Goal: Information Seeking & Learning: Compare options

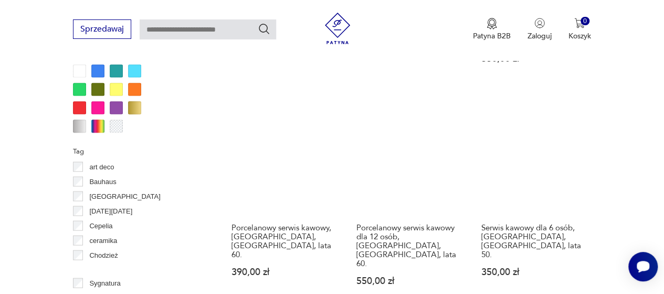
scroll to position [1014, 0]
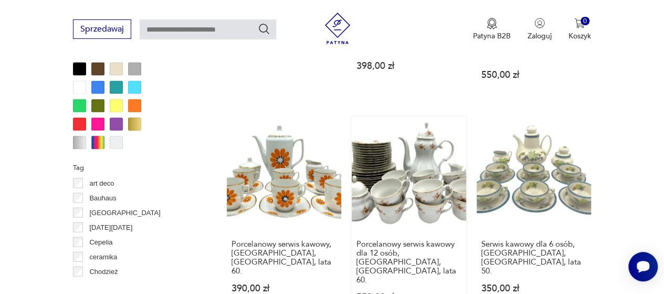
click at [384, 128] on link "Porcelanowy serwis kawowy dla 12 osób, [GEOGRAPHIC_DATA], [GEOGRAPHIC_DATA], la…" at bounding box center [409, 219] width 115 height 205
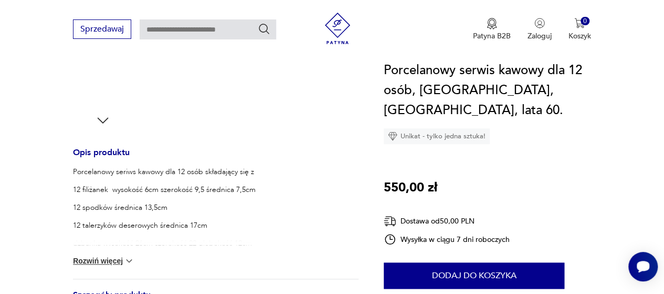
scroll to position [368, 0]
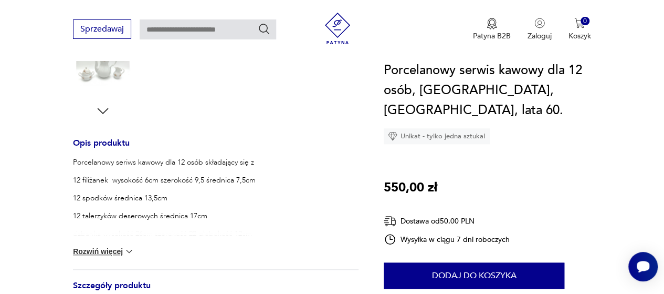
click at [110, 246] on button "Rozwiń więcej" at bounding box center [103, 251] width 61 height 11
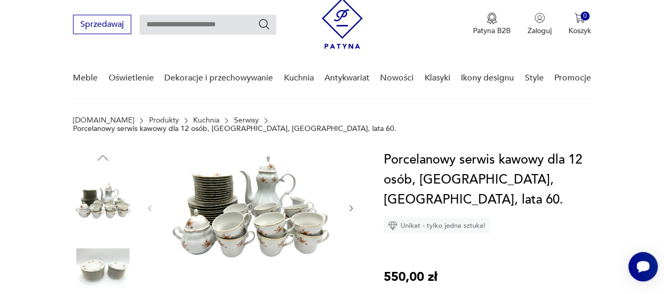
scroll to position [0, 0]
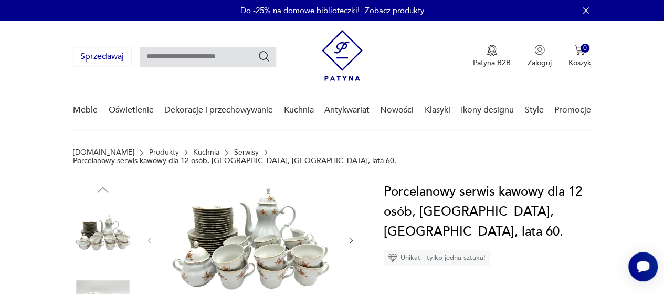
click at [238, 217] on img at bounding box center [251, 239] width 172 height 115
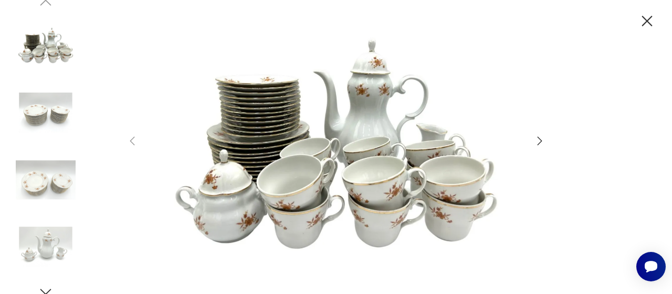
click at [543, 140] on icon "button" at bounding box center [540, 140] width 13 height 13
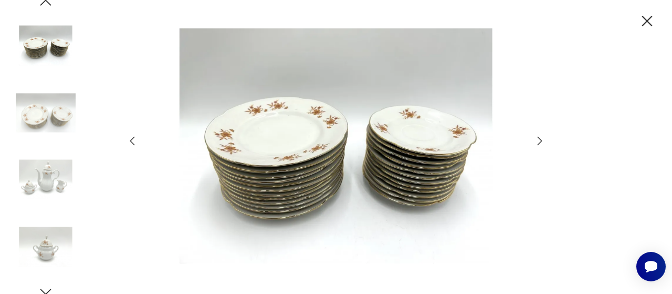
click at [534, 134] on div at bounding box center [336, 146] width 420 height 237
click at [537, 138] on icon "button" at bounding box center [540, 140] width 13 height 13
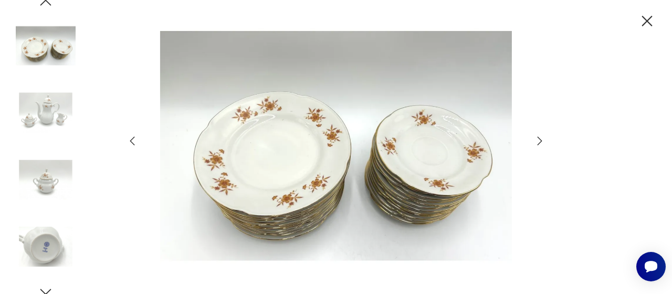
click at [537, 138] on icon "button" at bounding box center [540, 140] width 13 height 13
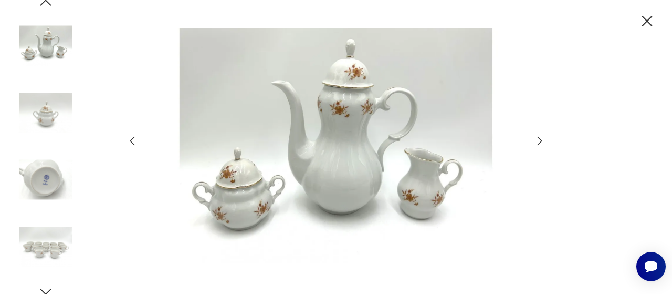
click at [537, 138] on icon "button" at bounding box center [540, 140] width 13 height 13
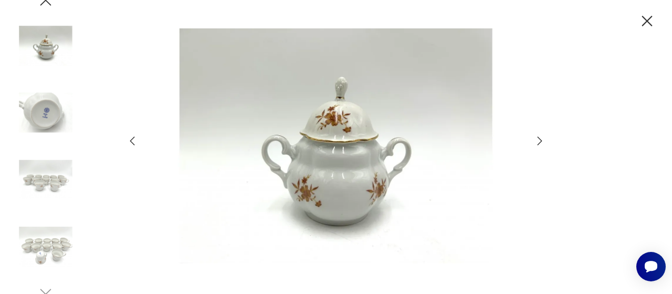
click at [537, 138] on icon "button" at bounding box center [540, 140] width 13 height 13
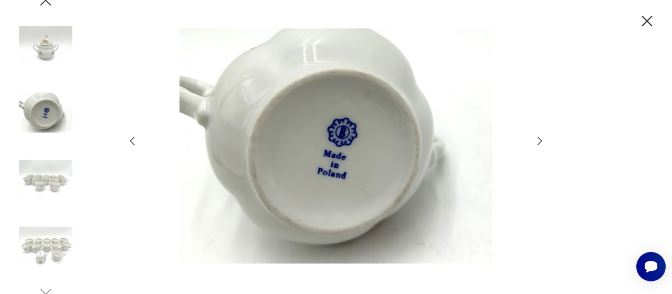
click at [537, 138] on icon "button" at bounding box center [540, 140] width 13 height 13
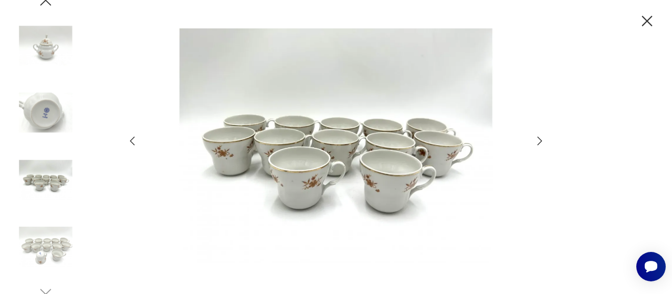
click at [537, 138] on icon "button" at bounding box center [540, 140] width 13 height 13
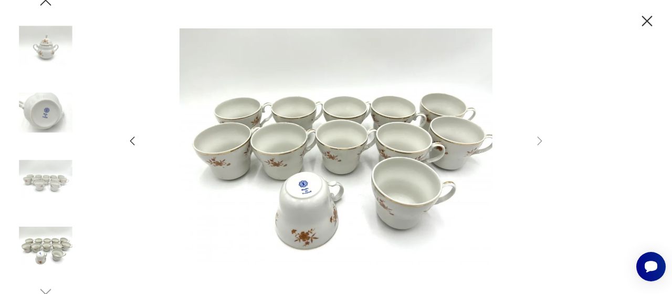
click at [645, 26] on icon "button" at bounding box center [647, 21] width 18 height 18
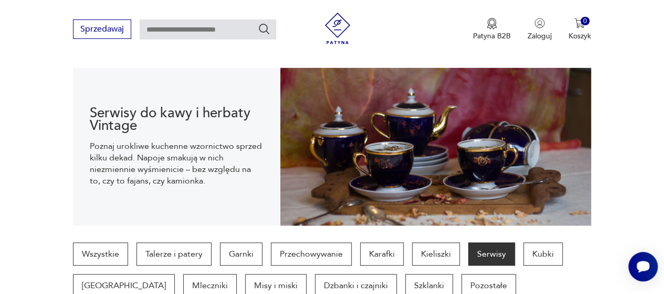
scroll to position [158, 0]
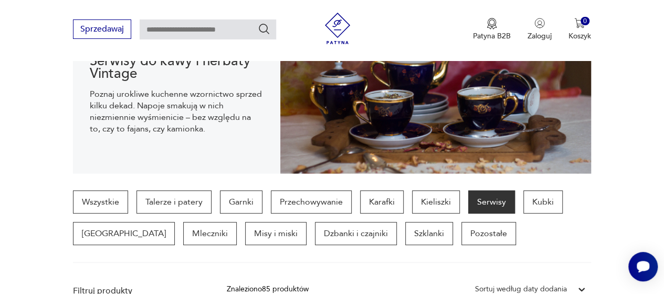
click at [491, 202] on p "Serwisy" at bounding box center [492, 201] width 47 height 23
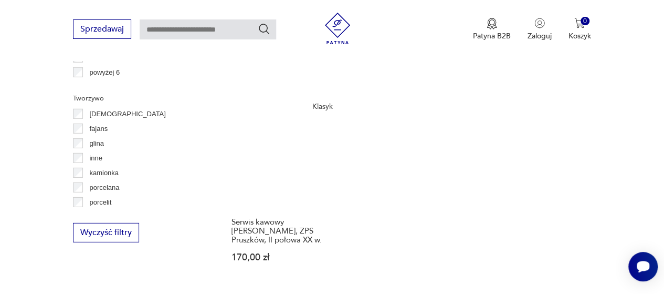
scroll to position [1523, 0]
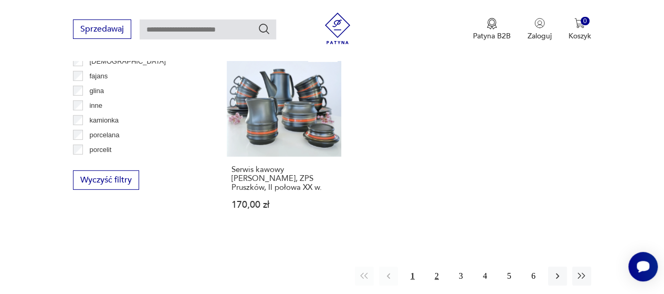
click at [433, 266] on button "2" at bounding box center [437, 275] width 19 height 19
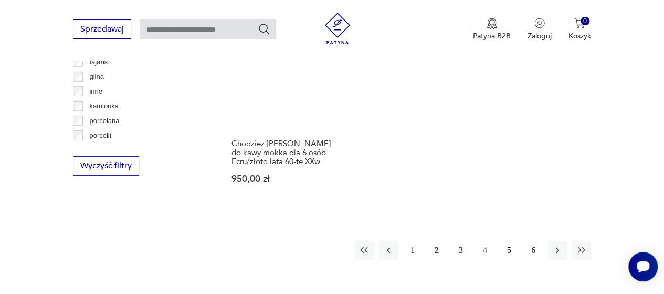
scroll to position [1539, 0]
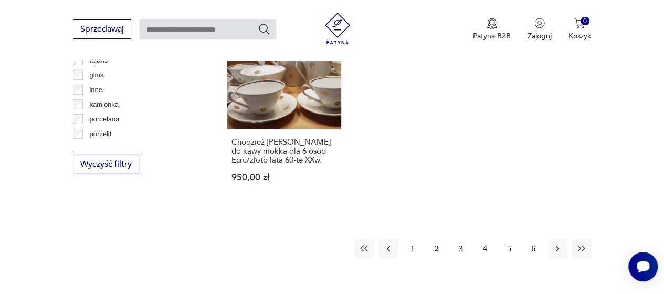
click at [461, 239] on button "3" at bounding box center [461, 248] width 19 height 19
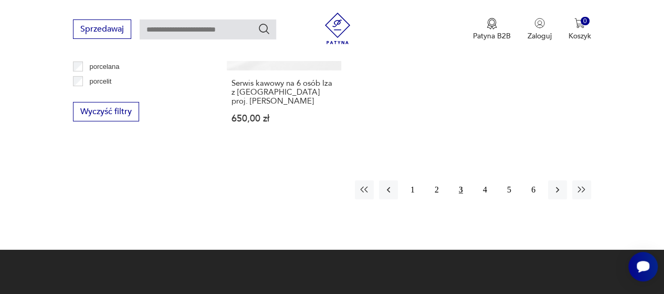
scroll to position [1592, 0]
click at [481, 180] on button "4" at bounding box center [485, 189] width 19 height 19
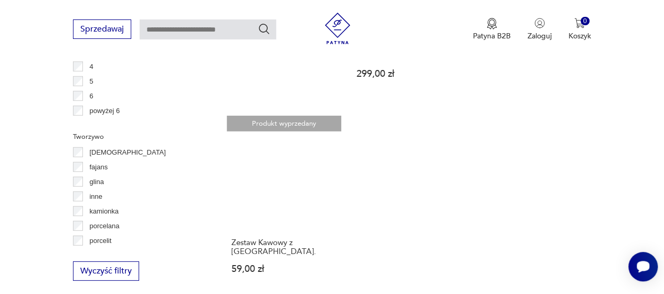
scroll to position [1539, 0]
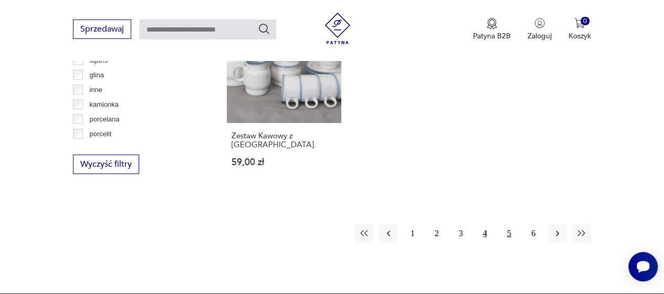
click at [508, 224] on button "5" at bounding box center [509, 233] width 19 height 19
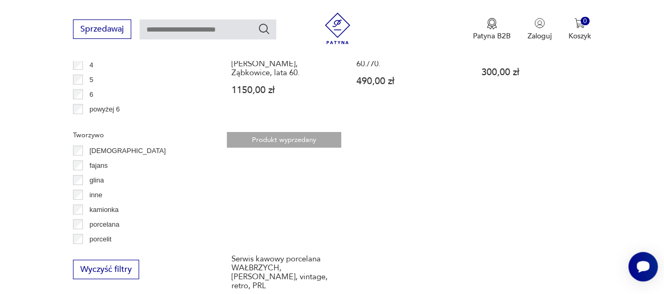
scroll to position [1539, 0]
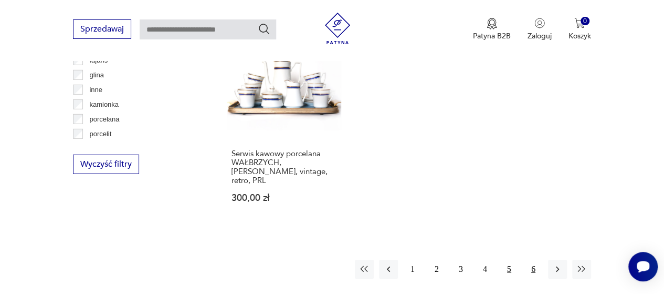
click at [525, 259] on button "6" at bounding box center [533, 268] width 19 height 19
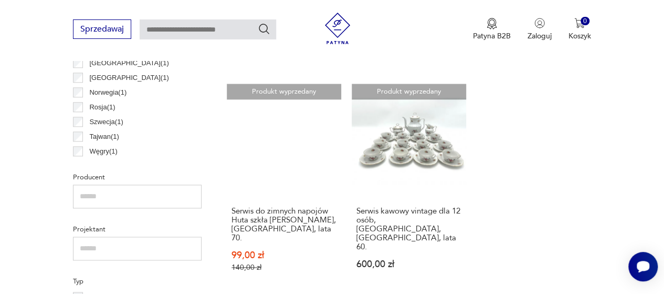
scroll to position [594, 0]
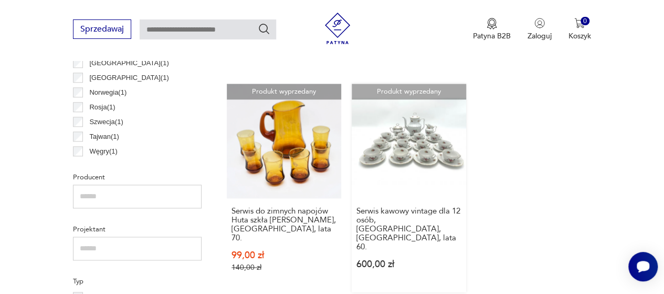
click at [441, 162] on link "Produkt wyprzedany Serwis kawowy vintage dla 12 osób, [GEOGRAPHIC_DATA], [GEOGR…" at bounding box center [409, 188] width 115 height 209
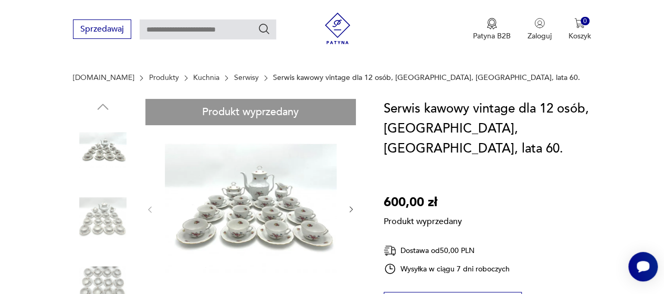
scroll to position [158, 0]
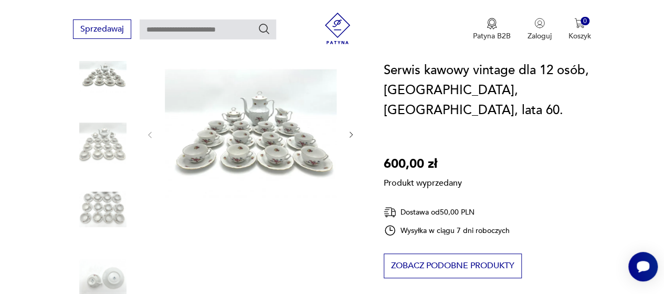
scroll to position [210, 0]
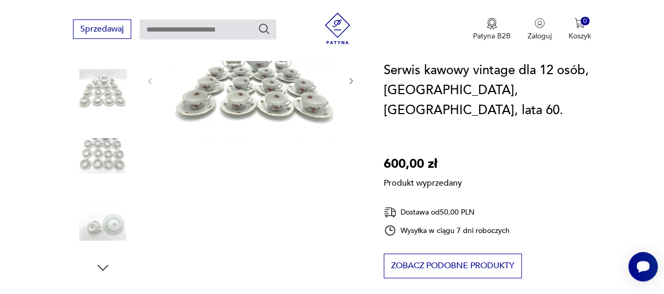
scroll to position [105, 0]
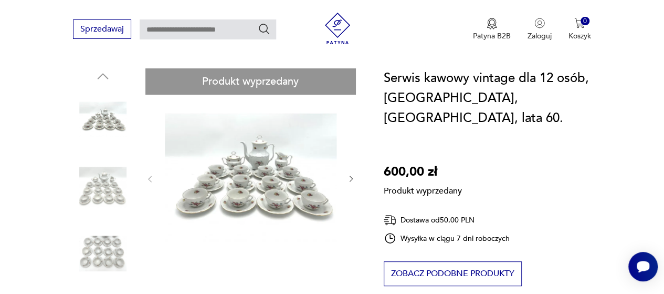
drag, startPoint x: 97, startPoint y: 190, endPoint x: 108, endPoint y: 132, distance: 58.9
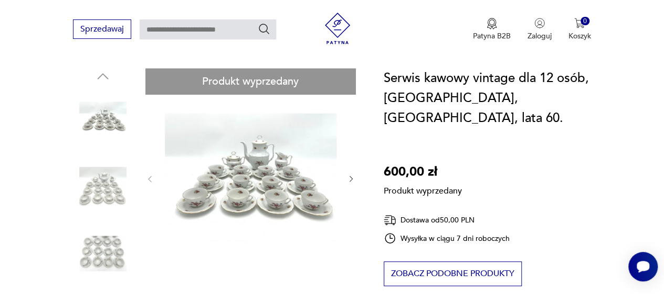
click at [501, 176] on div "Serwis kawowy vintage dla 12 osób, [GEOGRAPHIC_DATA], [GEOGRAPHIC_DATA], lata 6…" at bounding box center [487, 232] width 207 height 328
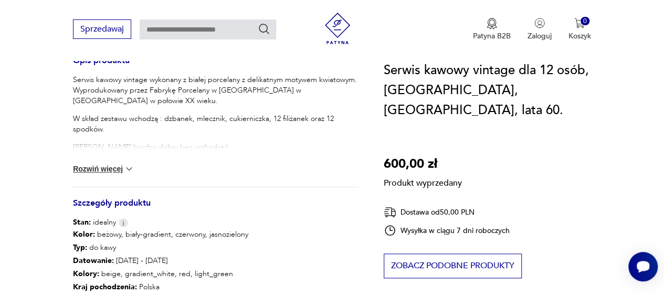
scroll to position [420, 0]
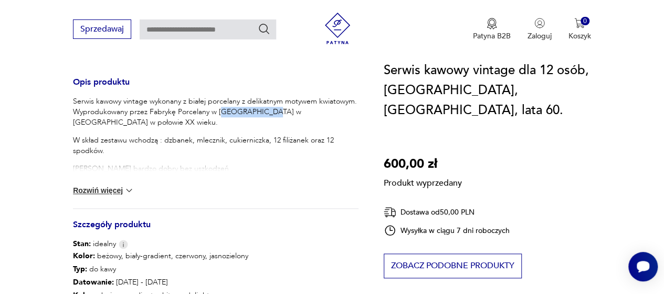
drag, startPoint x: 222, startPoint y: 110, endPoint x: 268, endPoint y: 110, distance: 46.7
click at [268, 110] on p "Serwis kawowy vintage wykonany z białej porcelany z delikatnym motywem kwiatowy…" at bounding box center [216, 112] width 286 height 32
drag, startPoint x: 548, startPoint y: 98, endPoint x: 557, endPoint y: 98, distance: 9.5
click at [557, 98] on h1 "Serwis kawowy vintage dla 12 osób, [GEOGRAPHIC_DATA], [GEOGRAPHIC_DATA], lata 6…" at bounding box center [487, 90] width 207 height 60
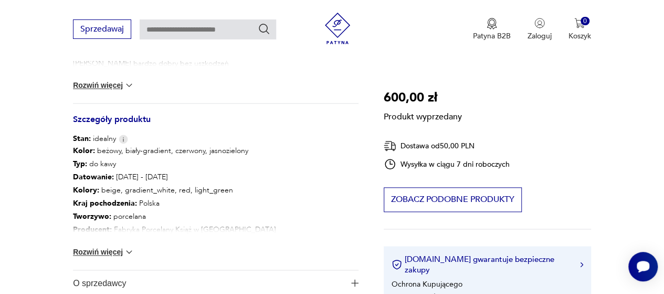
scroll to position [578, 0]
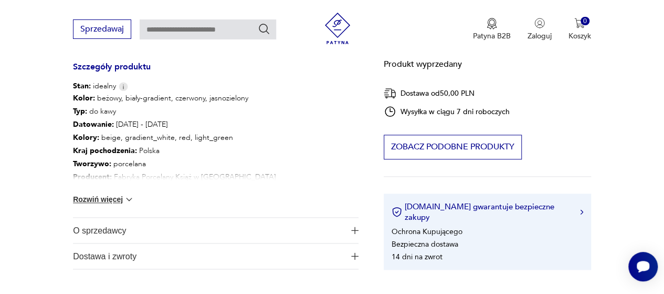
click at [117, 198] on button "Rozwiń więcej" at bounding box center [103, 199] width 61 height 11
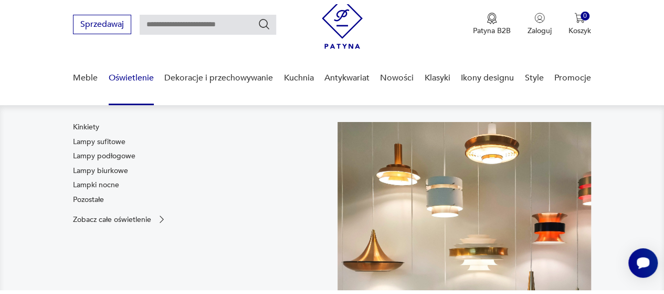
scroll to position [53, 0]
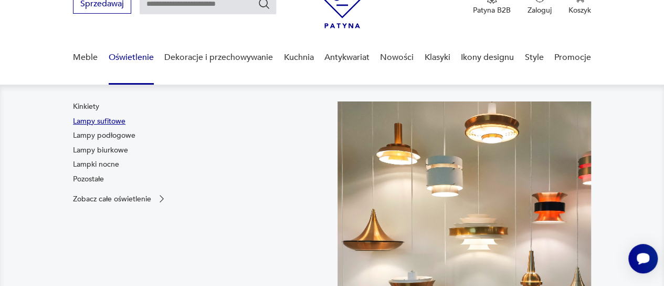
click at [112, 124] on link "Lampy sufitowe" at bounding box center [99, 121] width 53 height 11
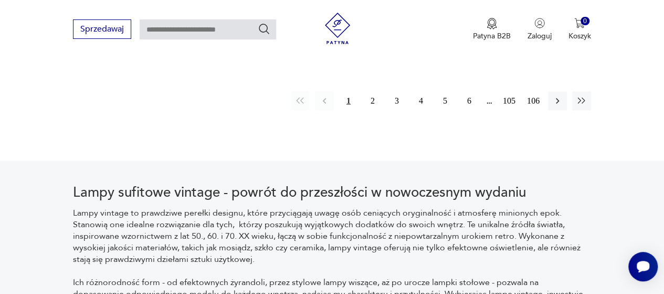
scroll to position [1649, 0]
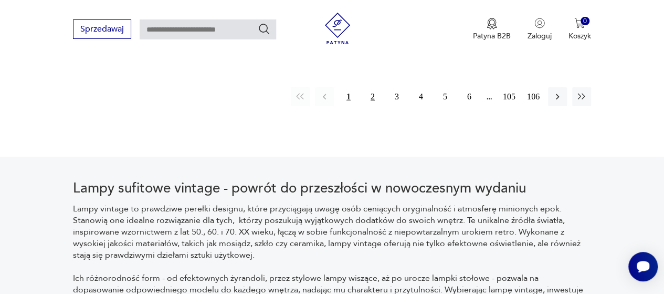
click at [376, 87] on button "2" at bounding box center [372, 96] width 19 height 19
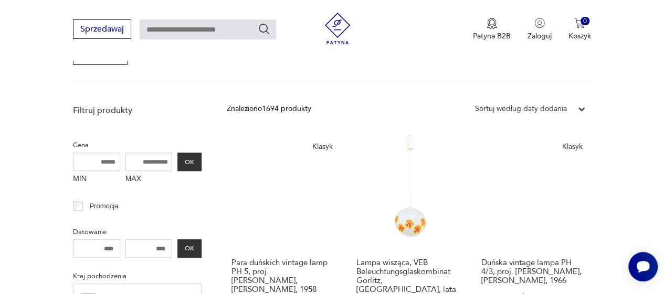
scroll to position [331, 0]
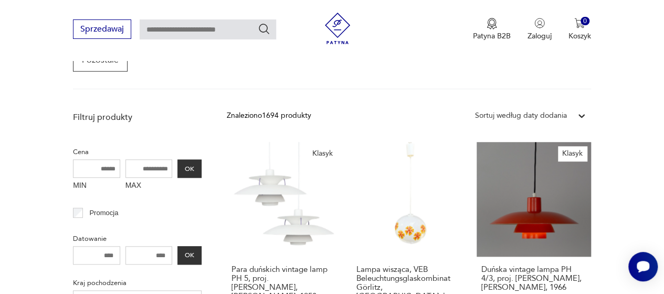
click at [139, 170] on input "MAX" at bounding box center [149, 168] width 47 height 18
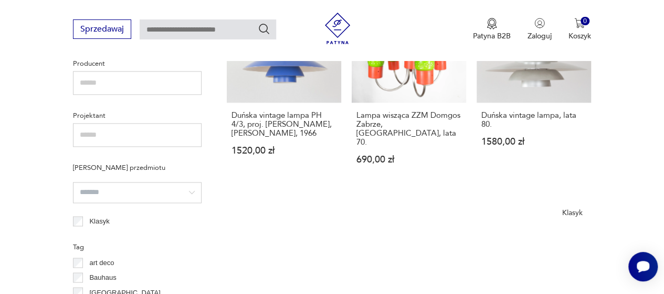
scroll to position [699, 0]
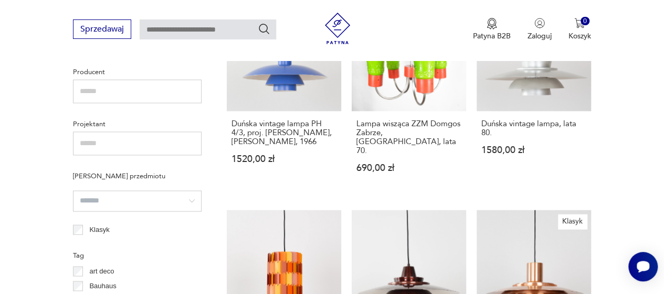
type input "****"
click at [158, 211] on div "Filtruj produkty Cena MIN MAX **** OK Promocja Datowanie OK Kraj pochodzenia Da…" at bounding box center [137, 137] width 129 height 787
click at [158, 204] on input "search" at bounding box center [137, 200] width 129 height 21
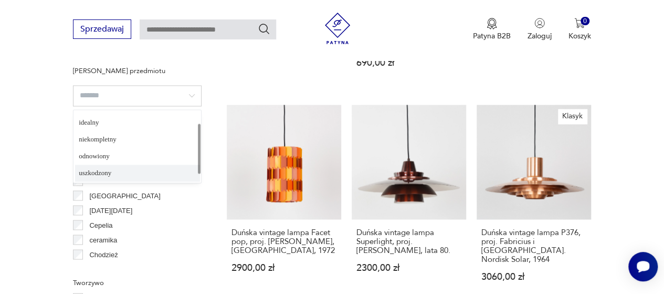
scroll to position [0, 0]
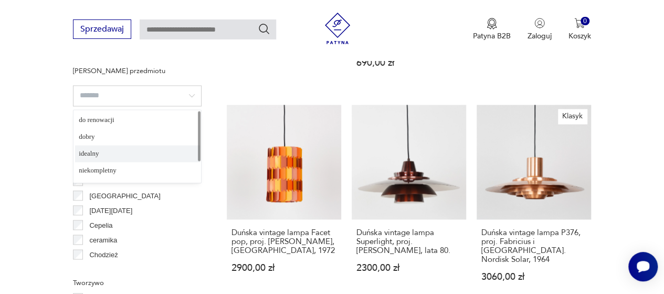
type input "*******"
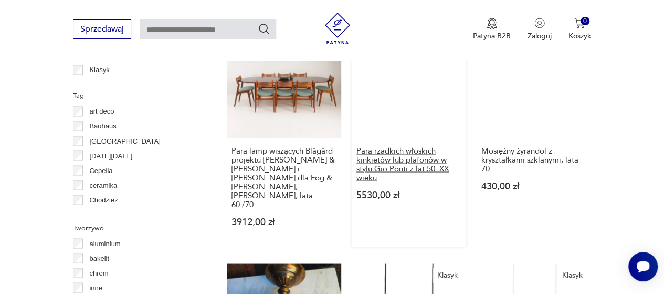
scroll to position [856, 0]
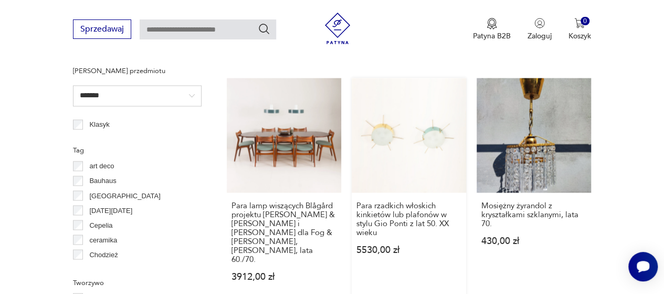
click at [394, 164] on link "Para rzadkich włoskich kinkietów lub plafonów w stylu Gio Ponti z lat 50. XX wi…" at bounding box center [409, 189] width 115 height 223
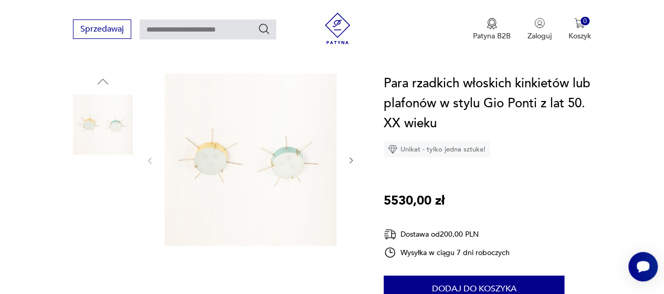
scroll to position [105, 0]
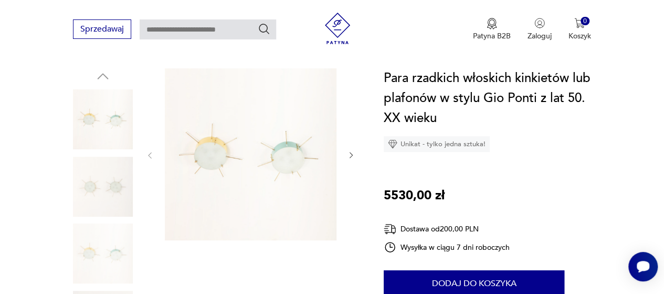
click at [90, 192] on img at bounding box center [103, 187] width 60 height 60
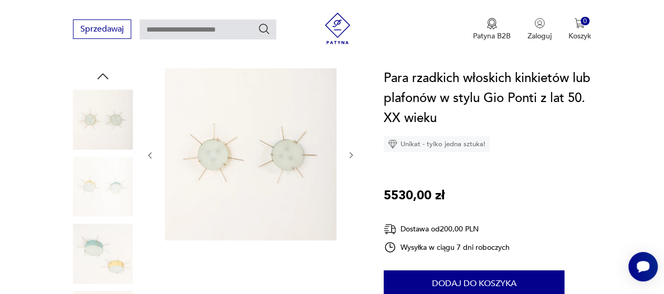
click at [105, 235] on img at bounding box center [103, 253] width 60 height 60
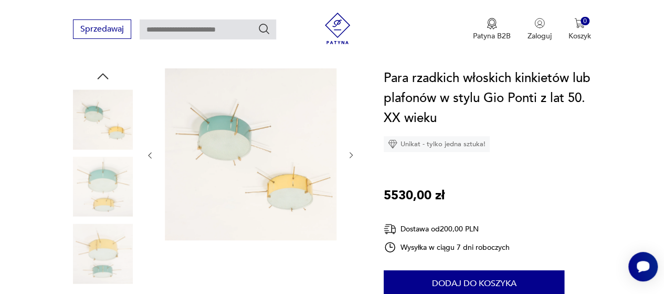
click at [110, 257] on img at bounding box center [103, 253] width 60 height 60
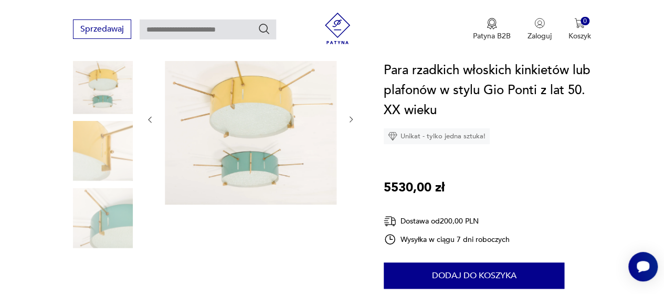
scroll to position [158, 0]
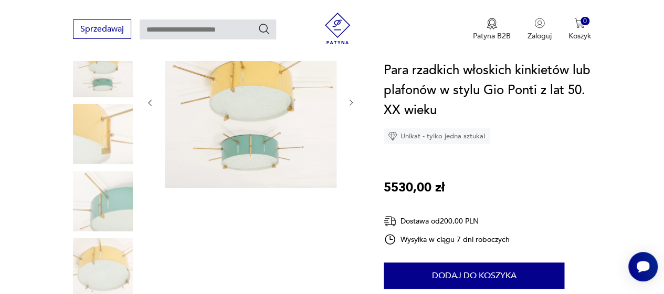
click at [119, 254] on img at bounding box center [103, 268] width 60 height 60
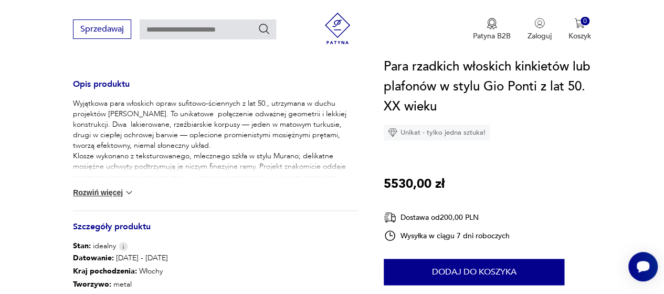
scroll to position [420, 0]
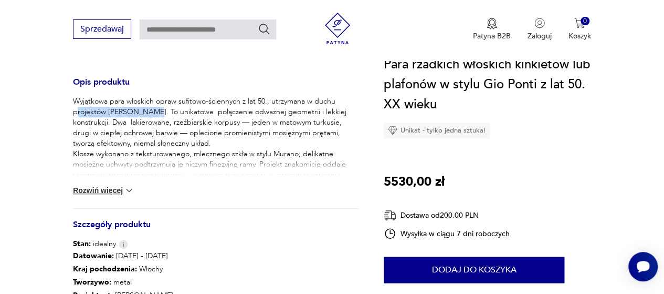
drag, startPoint x: 76, startPoint y: 113, endPoint x: 151, endPoint y: 113, distance: 75.1
click at [151, 113] on p "Wyjątkowa para włoskich opraw sufitowo-ściennych z lat 50., utrzymana w duchu p…" at bounding box center [216, 143] width 286 height 95
click at [110, 192] on button "Rozwiń więcej" at bounding box center [103, 190] width 61 height 11
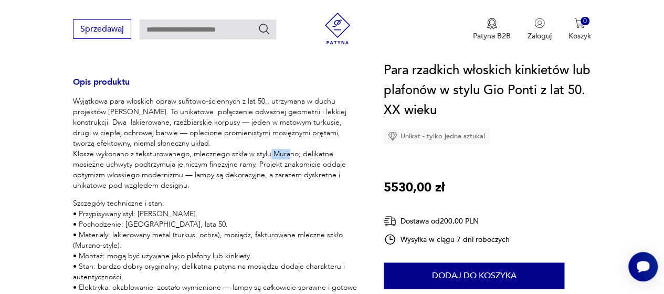
drag, startPoint x: 271, startPoint y: 157, endPoint x: 292, endPoint y: 158, distance: 21.1
click at [292, 158] on p "Wyjątkowa para włoskich opraw sufitowo-ściennych z lat 50., utrzymana w duchu p…" at bounding box center [216, 143] width 286 height 95
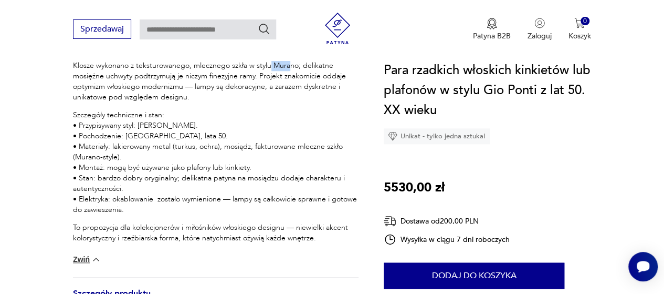
scroll to position [525, 0]
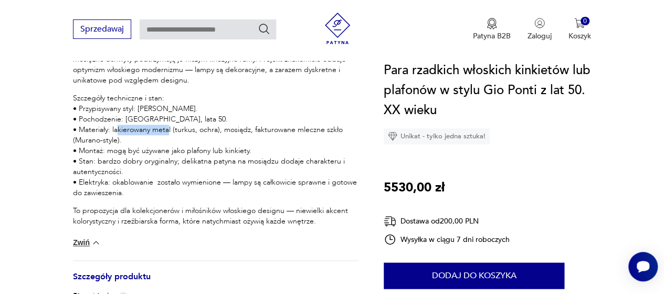
drag, startPoint x: 171, startPoint y: 130, endPoint x: 213, endPoint y: 134, distance: 41.7
click at [213, 134] on p "Szczegóły techniczne i stan: • Przypisywany styl: [PERSON_NAME]. • Pochodzenie:…" at bounding box center [216, 145] width 286 height 105
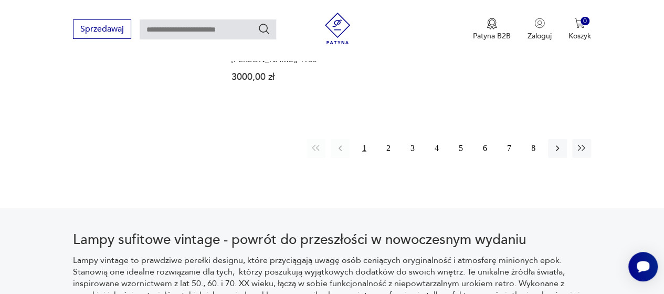
scroll to position [1636, 0]
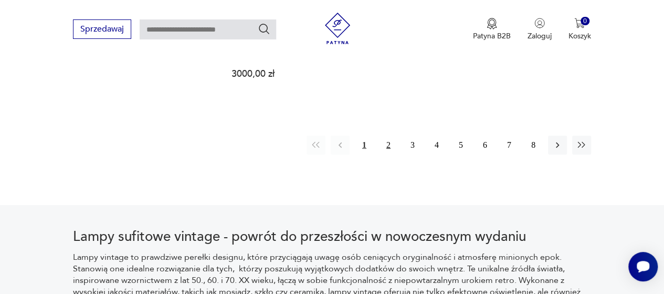
click at [388, 136] on button "2" at bounding box center [388, 145] width 19 height 19
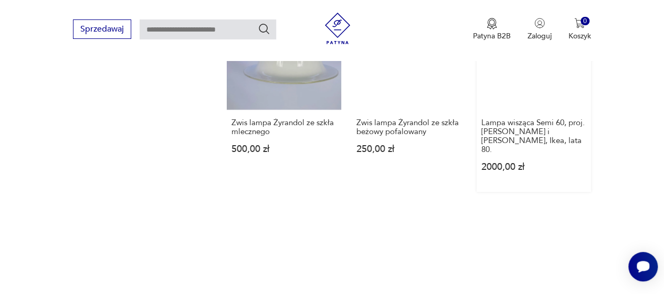
scroll to position [1434, 0]
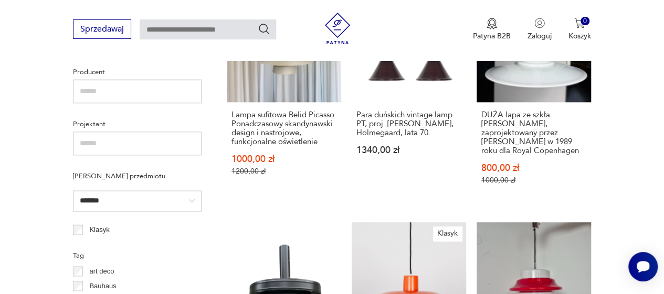
click at [100, 207] on input "*******" at bounding box center [137, 200] width 129 height 21
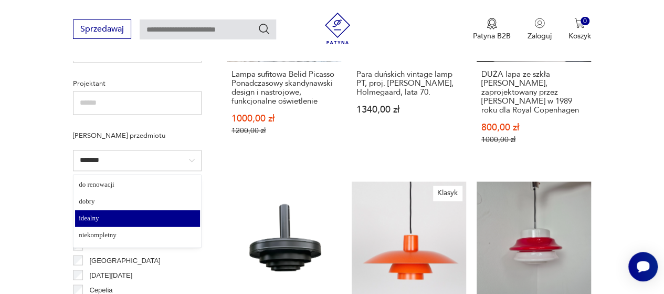
scroll to position [751, 0]
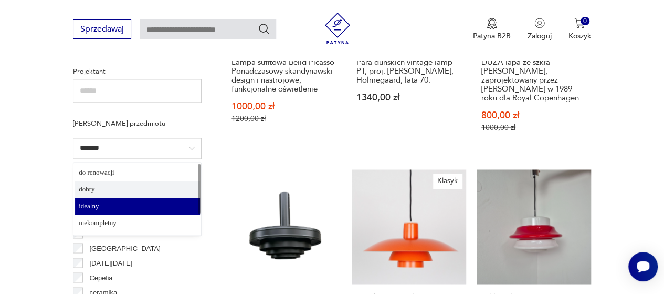
type input "*****"
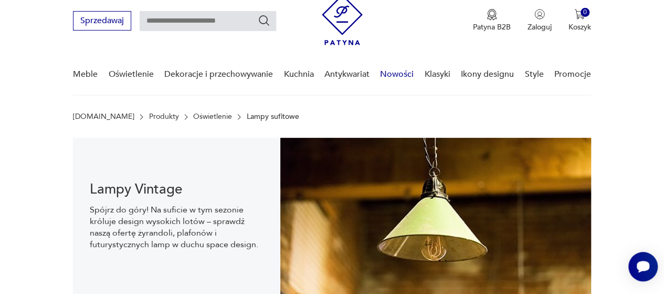
scroll to position [53, 0]
